Goal: Task Accomplishment & Management: Manage account settings

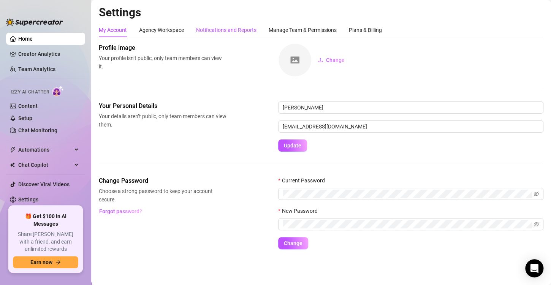
click at [238, 33] on div "Notifications and Reports" at bounding box center [226, 30] width 60 height 8
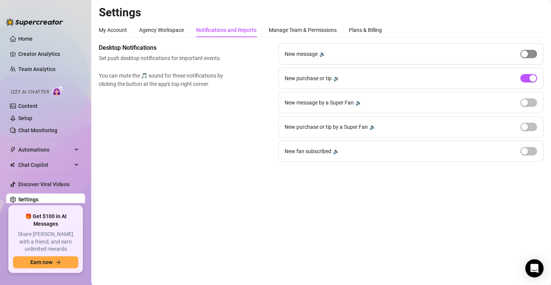
click at [528, 55] on button "button" at bounding box center [528, 54] width 17 height 8
click at [40, 66] on link "Team Analytics" at bounding box center [36, 69] width 37 height 6
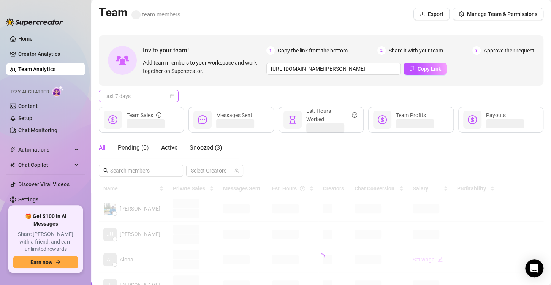
click at [169, 98] on span "Last 7 days" at bounding box center [138, 95] width 71 height 11
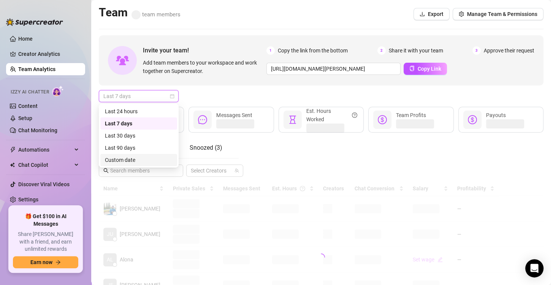
click at [148, 160] on div "Custom date" at bounding box center [139, 160] width 68 height 8
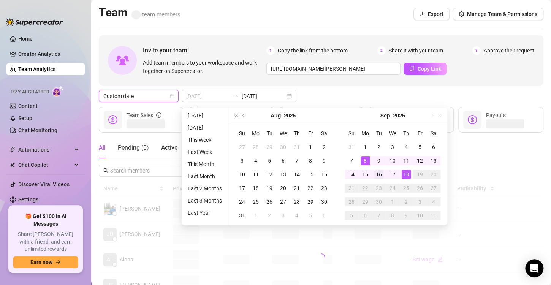
type input "[DATE]"
click at [380, 173] on div "16" at bounding box center [378, 174] width 9 height 9
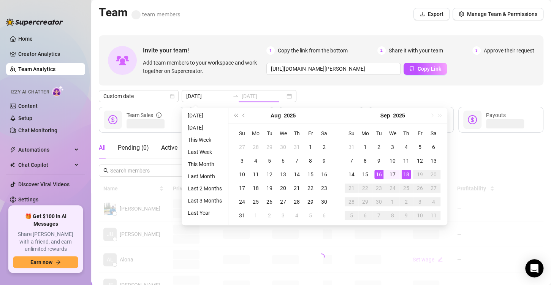
click at [380, 173] on div "16" at bounding box center [378, 174] width 9 height 9
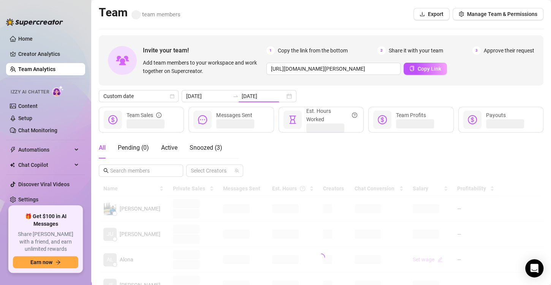
type input "[DATE]"
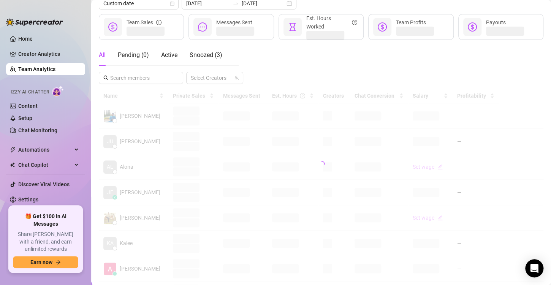
scroll to position [109, 0]
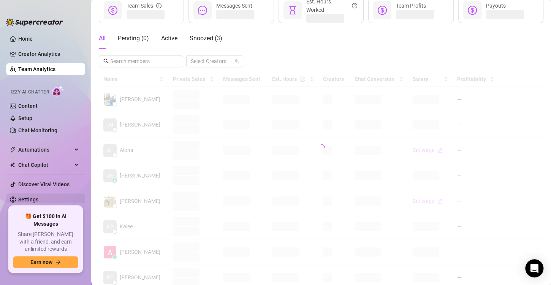
click at [38, 200] on link "Settings" at bounding box center [28, 199] width 20 height 6
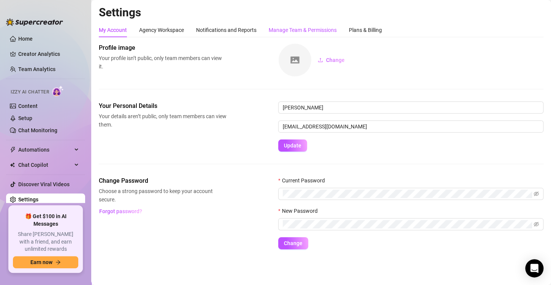
click at [292, 30] on div "Manage Team & Permissions" at bounding box center [303, 30] width 68 height 8
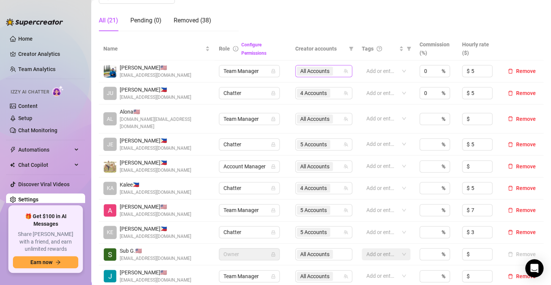
scroll to position [135, 0]
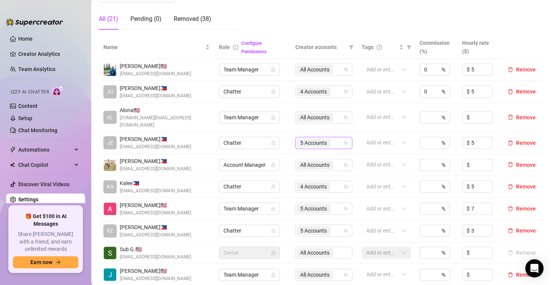
click at [321, 139] on span "5 Accounts" at bounding box center [313, 143] width 27 height 8
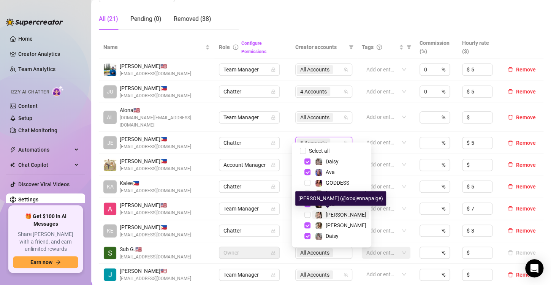
click at [319, 218] on img at bounding box center [318, 215] width 7 height 7
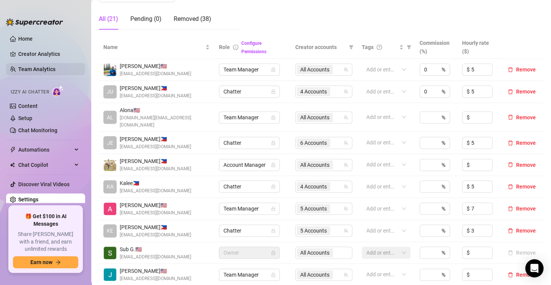
click at [55, 72] on link "Team Analytics" at bounding box center [36, 69] width 37 height 6
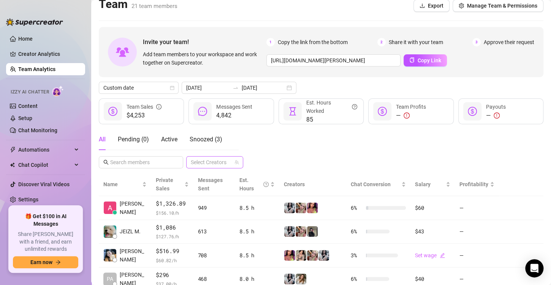
scroll to position [3, 0]
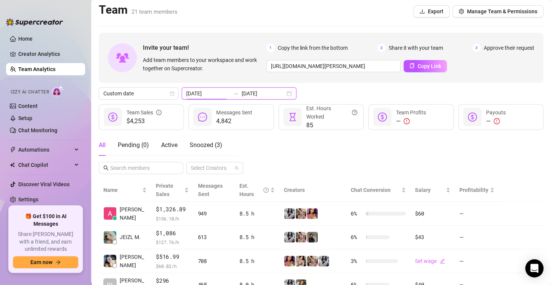
click at [209, 93] on input "[DATE]" at bounding box center [207, 93] width 43 height 8
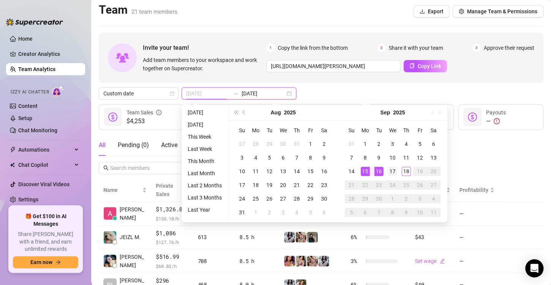
type input "[DATE]"
click at [396, 171] on div "17" at bounding box center [392, 171] width 9 height 9
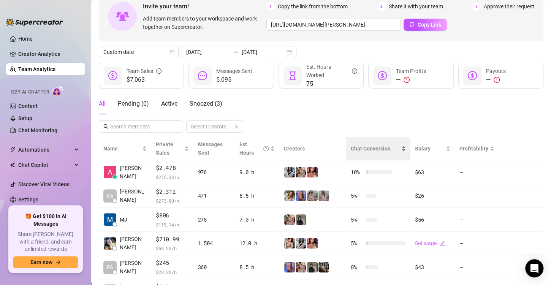
scroll to position [45, 0]
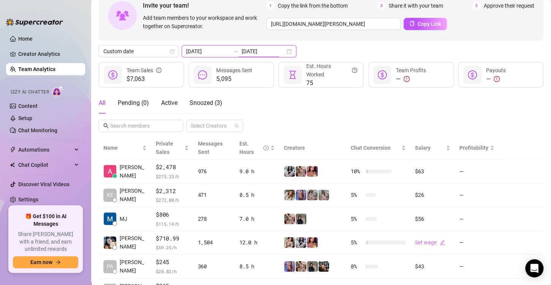
click at [266, 47] on input "[DATE]" at bounding box center [263, 51] width 43 height 8
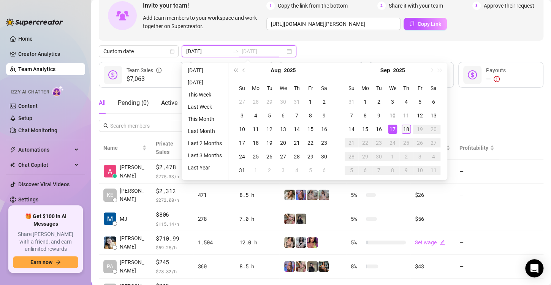
type input "[DATE]"
click at [406, 131] on div "18" at bounding box center [406, 129] width 9 height 9
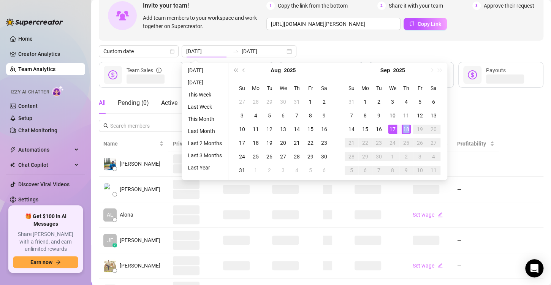
type input "[DATE]"
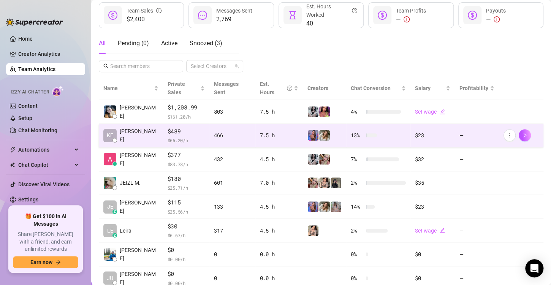
scroll to position [105, 0]
